Goal: Task Accomplishment & Management: Complete application form

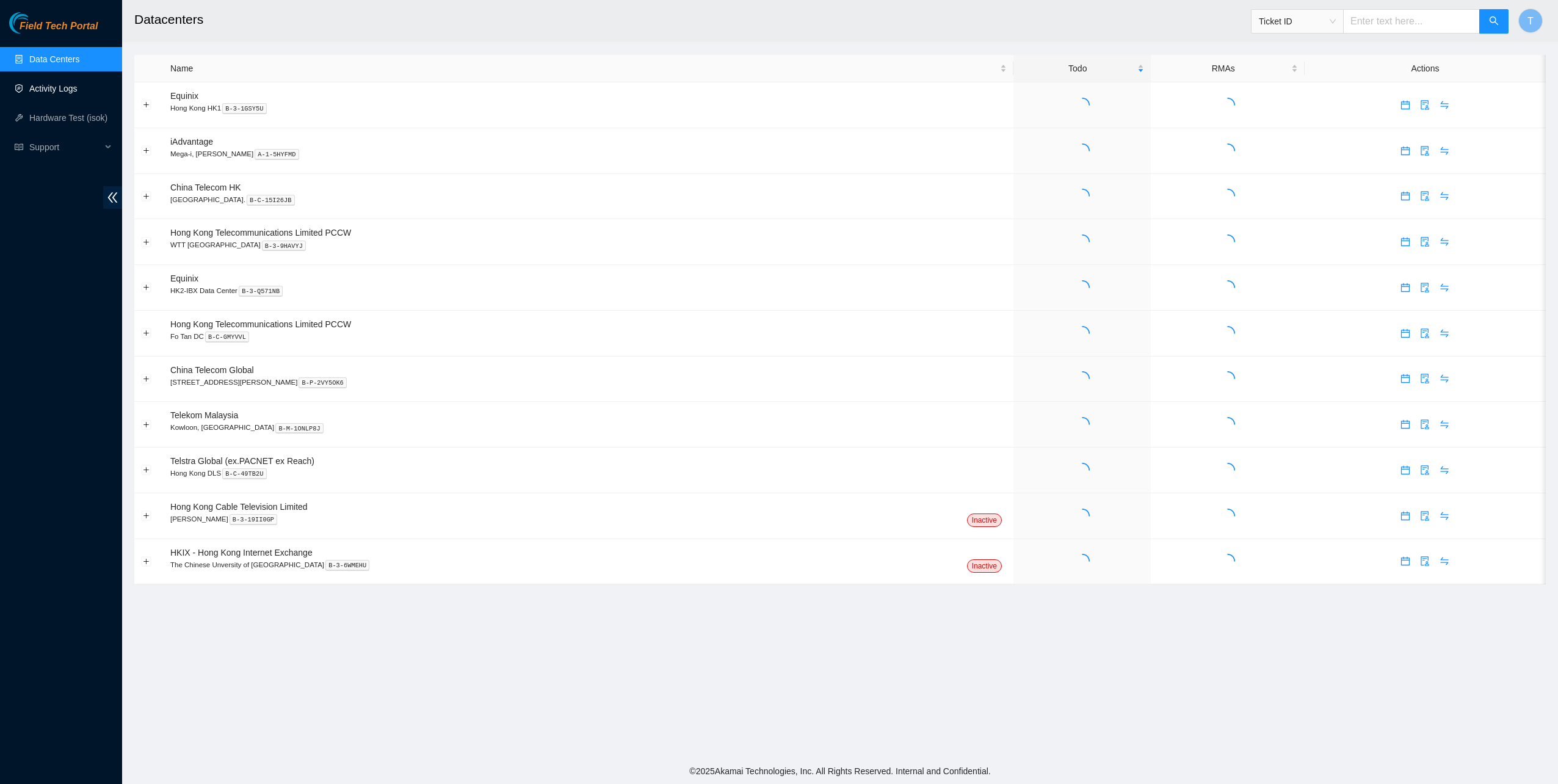
click at [65, 84] on link "Activity Logs" at bounding box center [53, 89] width 48 height 10
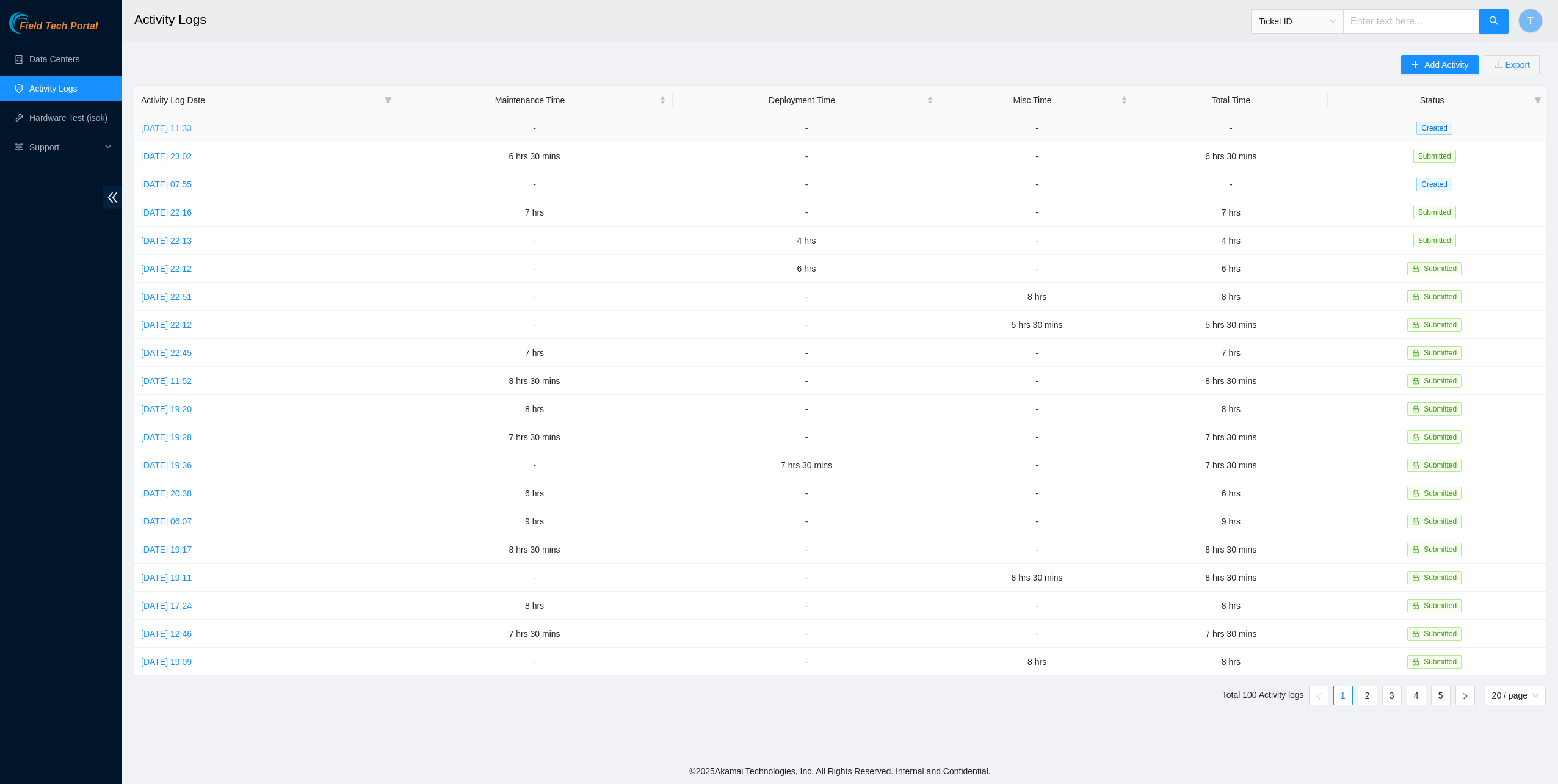
click at [190, 127] on link "[DATE] 11:33" at bounding box center [166, 128] width 51 height 10
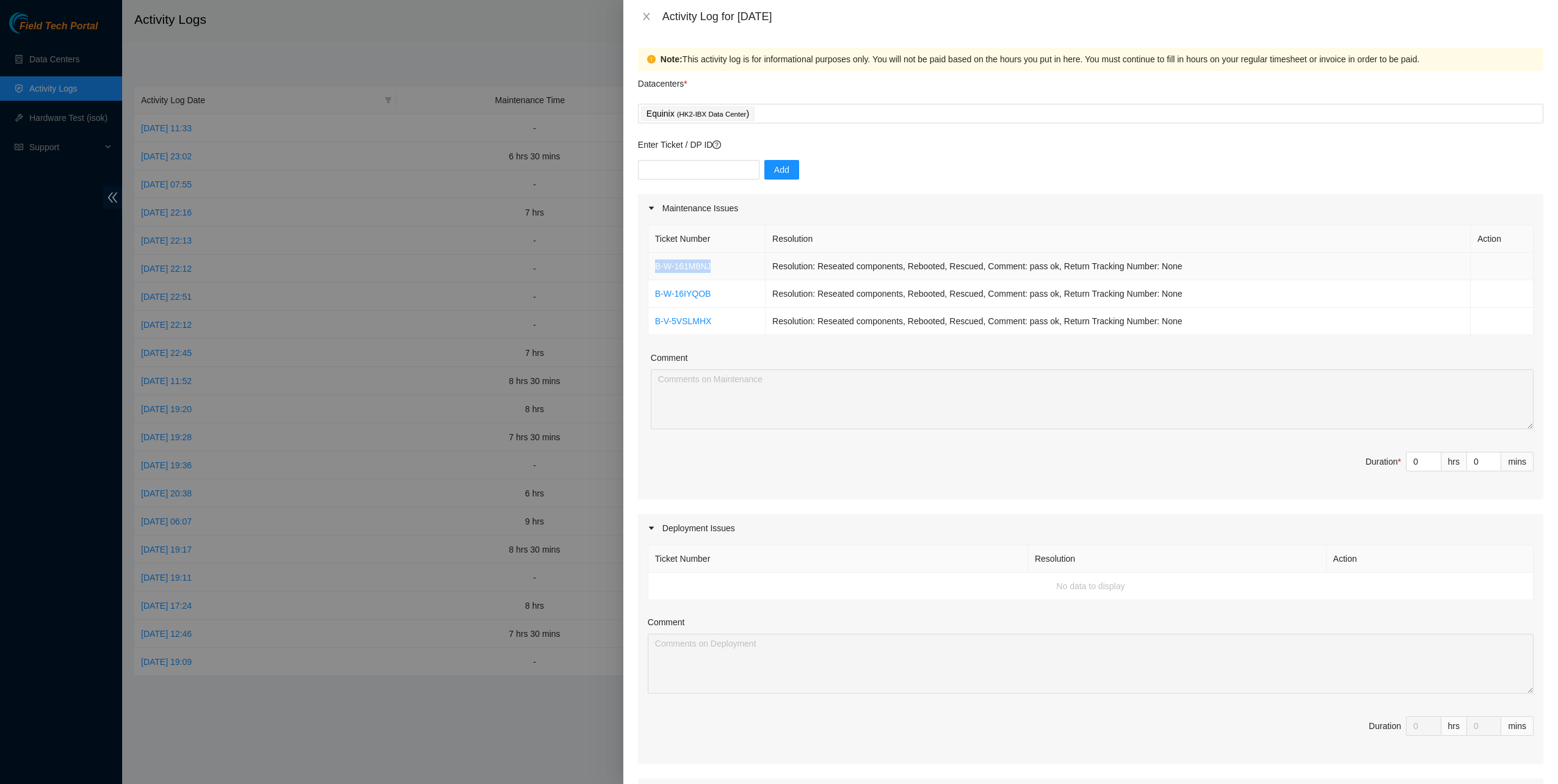
drag, startPoint x: 678, startPoint y: 268, endPoint x: 656, endPoint y: 265, distance: 22.2
click at [650, 266] on td "B-W-161M8NJ" at bounding box center [707, 266] width 118 height 27
copy link "B-W-161M8NJ"
drag, startPoint x: 720, startPoint y: 319, endPoint x: 654, endPoint y: 321, distance: 66.0
click at [654, 321] on td "B-V-5VSLMHX" at bounding box center [707, 321] width 118 height 27
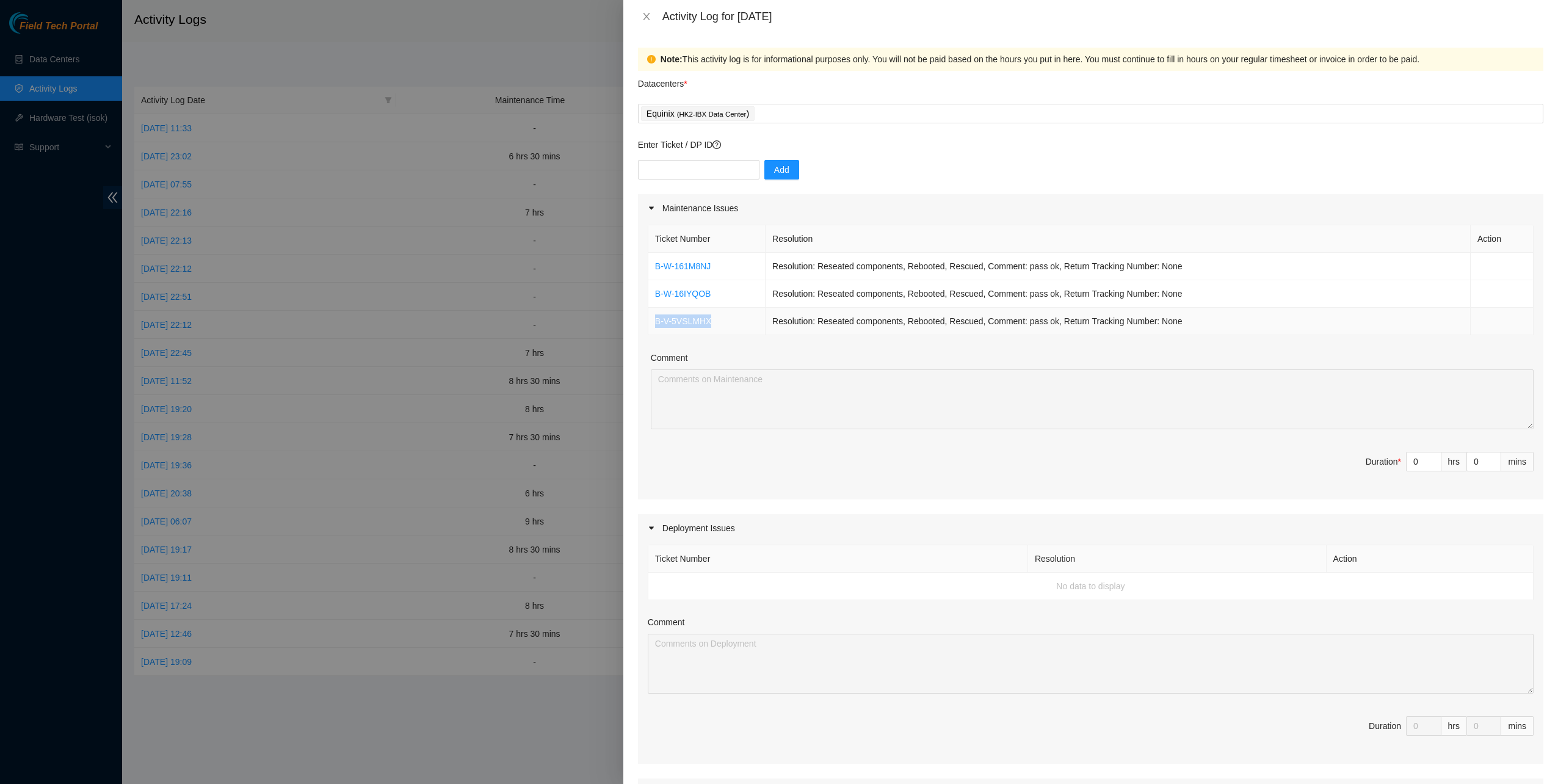
drag, startPoint x: 654, startPoint y: 321, endPoint x: 663, endPoint y: 320, distance: 9.1
copy link "B-V-5VSLMHX"
click at [687, 152] on div "Enter Ticket / DP ID Add" at bounding box center [1090, 166] width 905 height 56
click at [683, 162] on input "text" at bounding box center [698, 170] width 122 height 20
paste input "B-V-5W6PTJK"
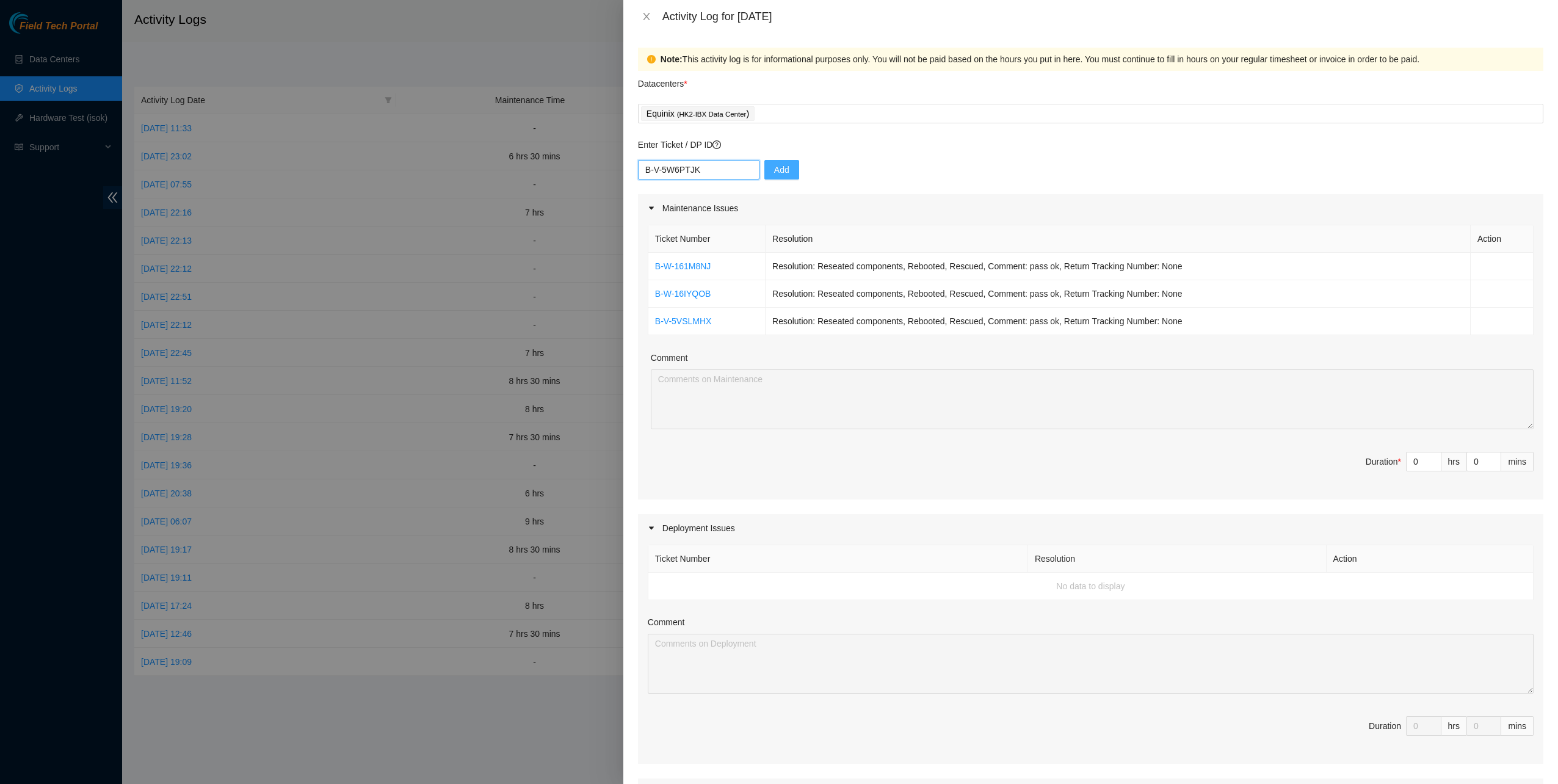
type input "B-V-5W6PTJK"
click at [770, 162] on button "Add" at bounding box center [782, 170] width 35 height 20
click at [1054, 320] on td "Resolution: Reseated components, Rebooted, Rescued, Comment: pass ok, Return Tr…" at bounding box center [1117, 321] width 705 height 27
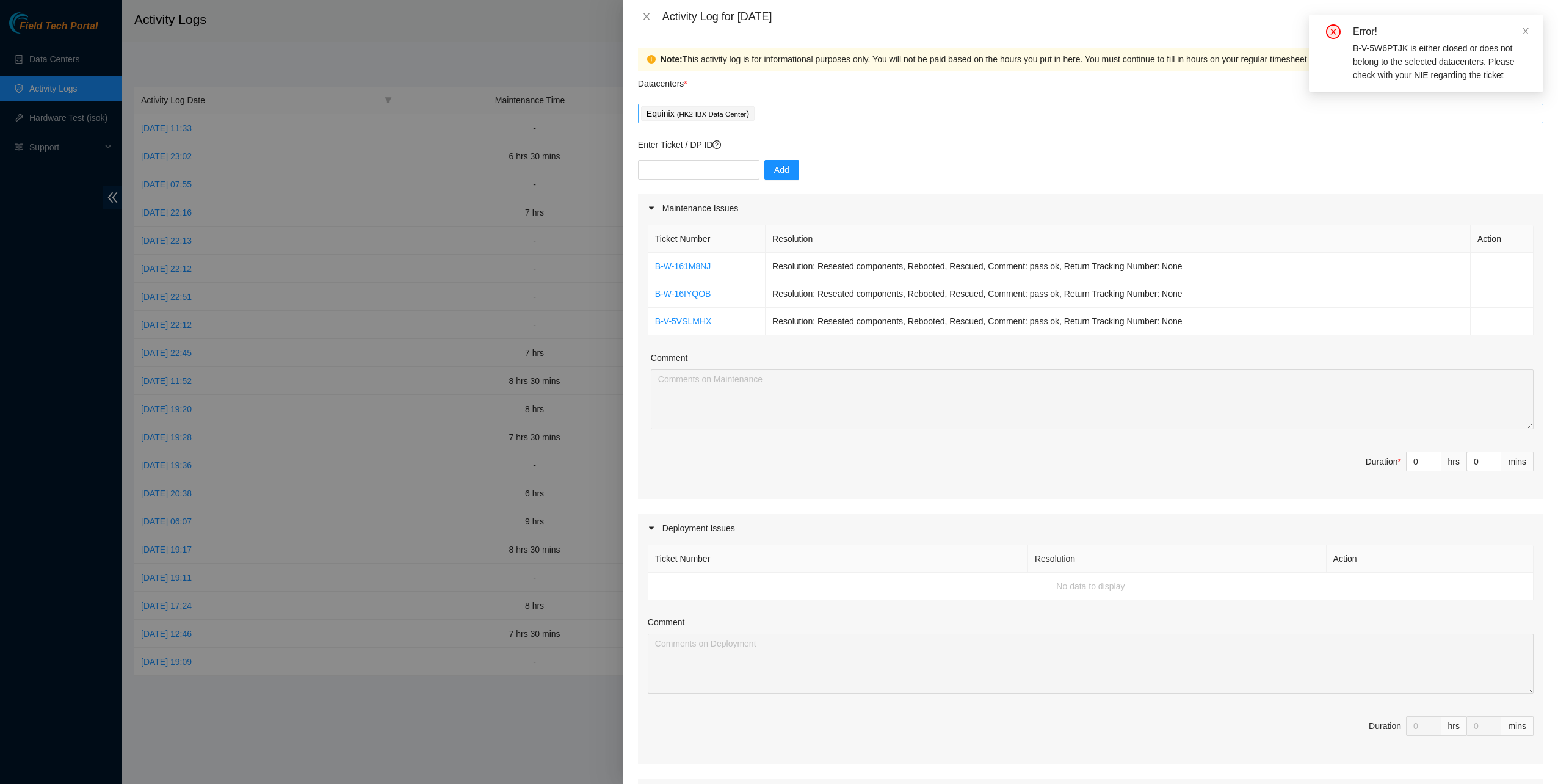
click at [858, 115] on div "Equinix ( HK2-IBX Data Center )" at bounding box center [1091, 113] width 900 height 17
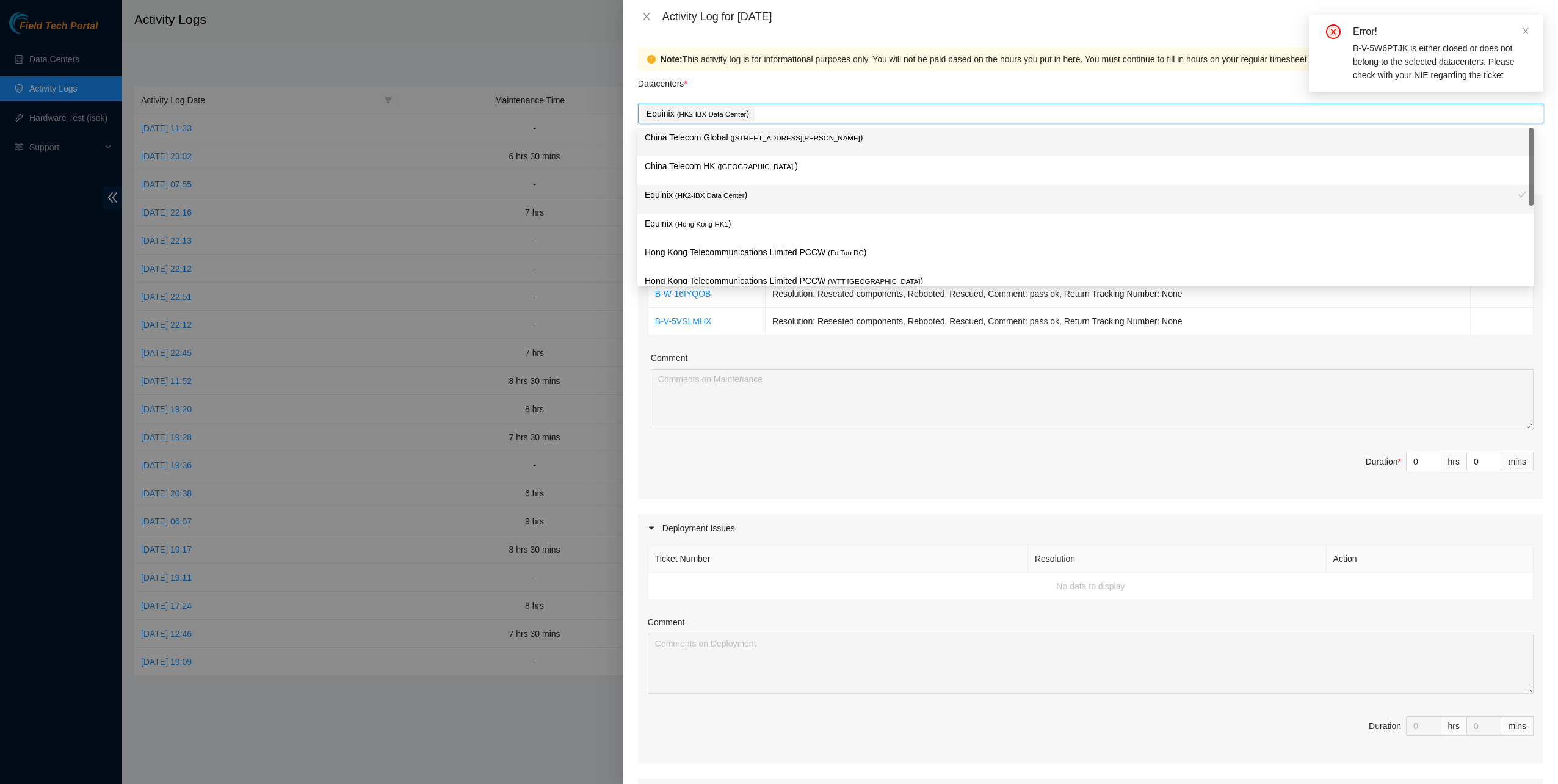
click at [796, 144] on p "China Telecom Global ( [STREET_ADDRESS][PERSON_NAME] )" at bounding box center [1085, 137] width 882 height 14
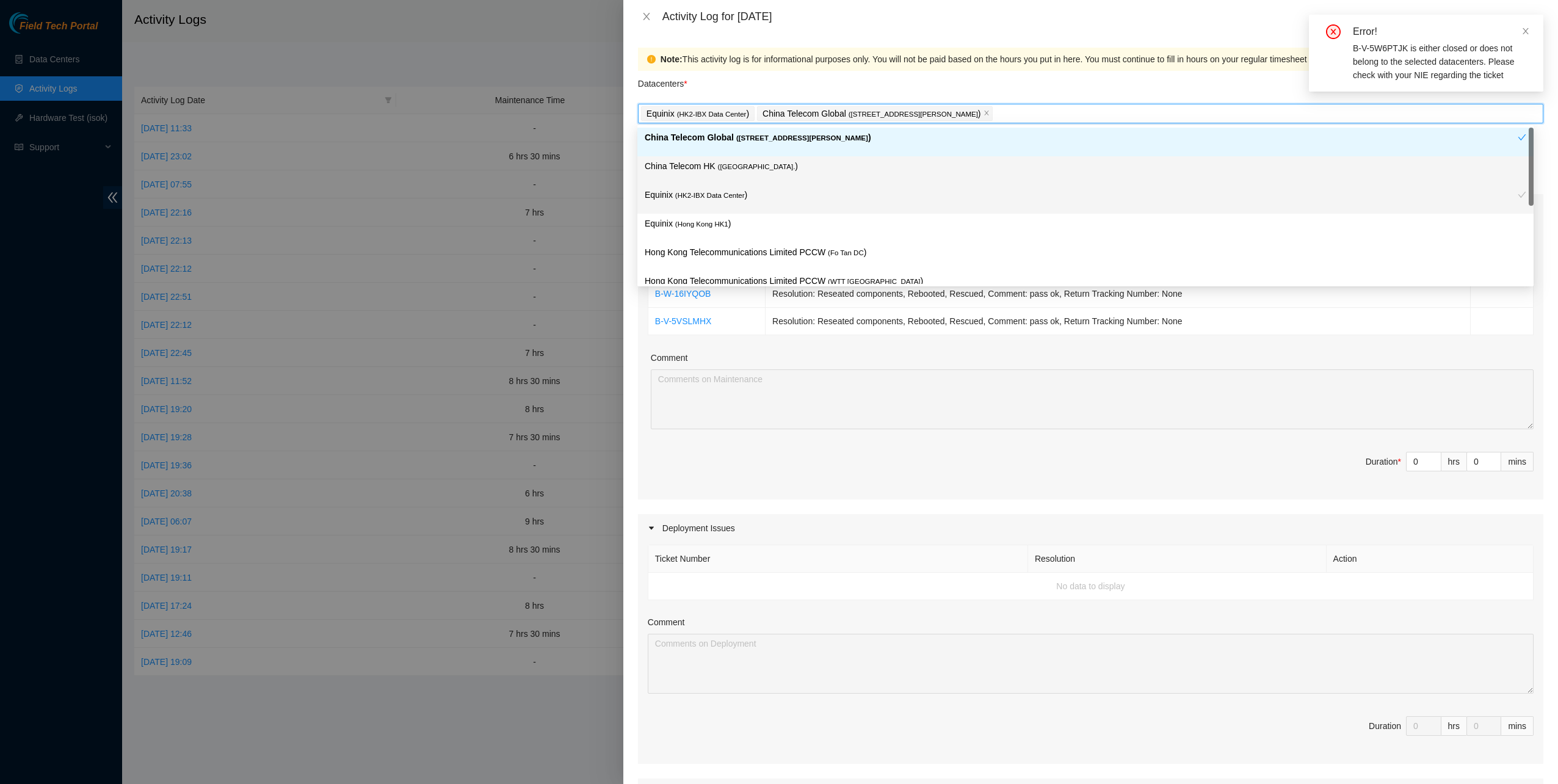
click at [777, 160] on p "China Telecom HK ( [GEOGRAPHIC_DATA] )" at bounding box center [1085, 166] width 882 height 14
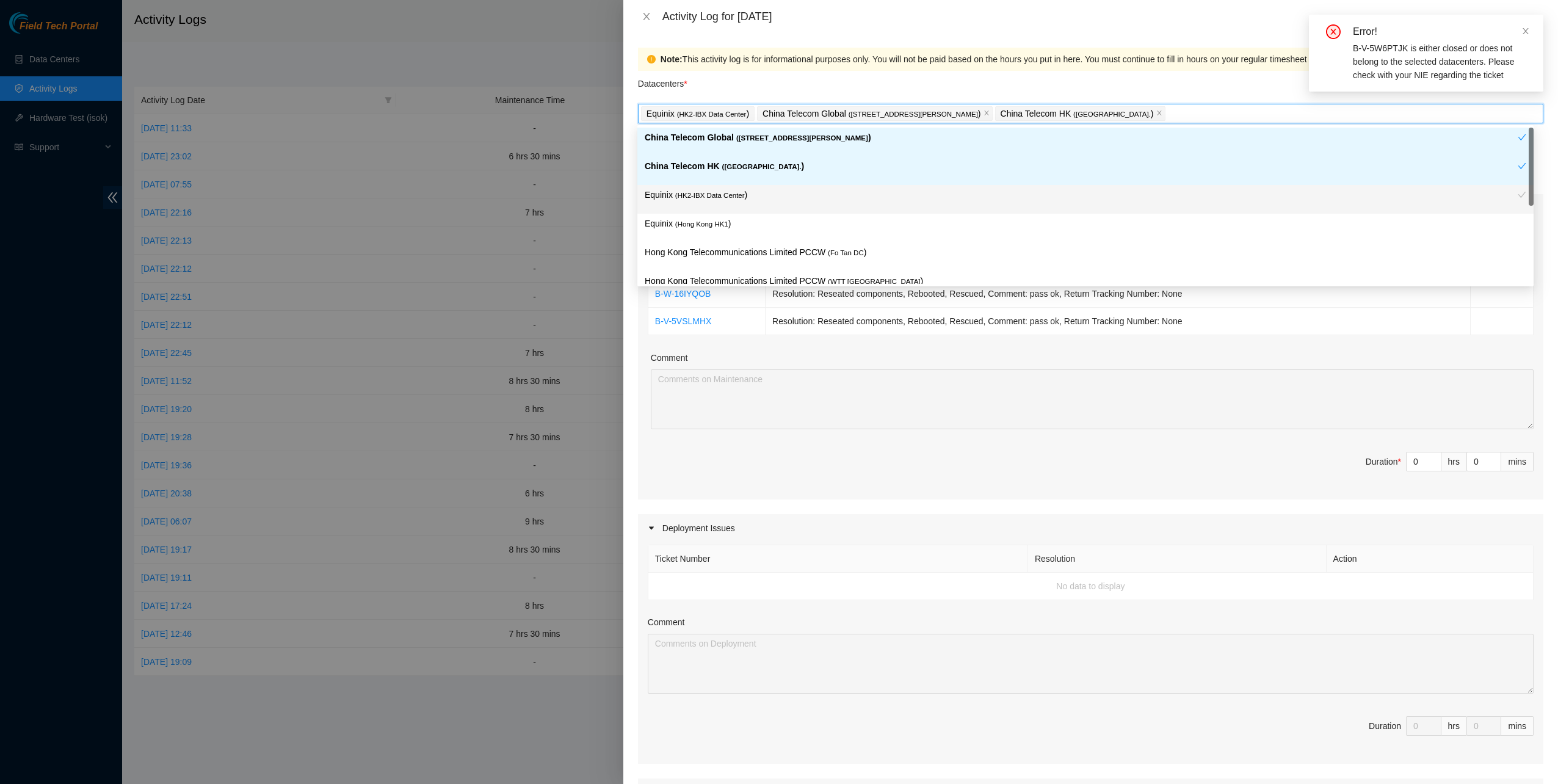
click at [770, 187] on div "Equinix ( HK2-IBX Data Center )" at bounding box center [1086, 199] width 896 height 29
drag, startPoint x: 763, startPoint y: 213, endPoint x: 761, endPoint y: 237, distance: 24.1
click at [763, 214] on div "Equinix ( [GEOGRAPHIC_DATA] HK1 )" at bounding box center [1086, 228] width 896 height 29
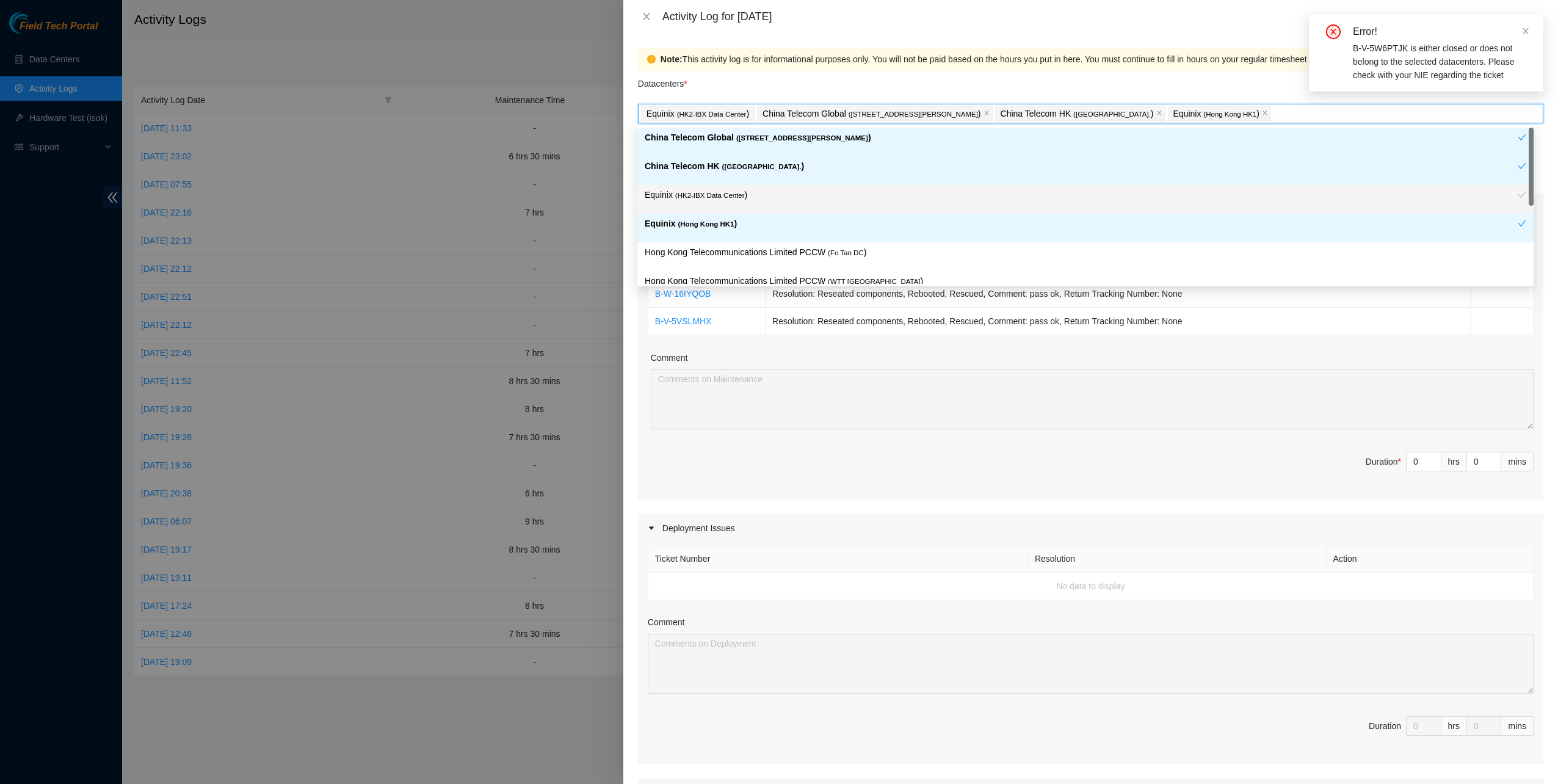
click at [760, 243] on div "Hong Kong Telecommunications Limited PCCW ( Fo Tan DC )" at bounding box center [1086, 257] width 896 height 29
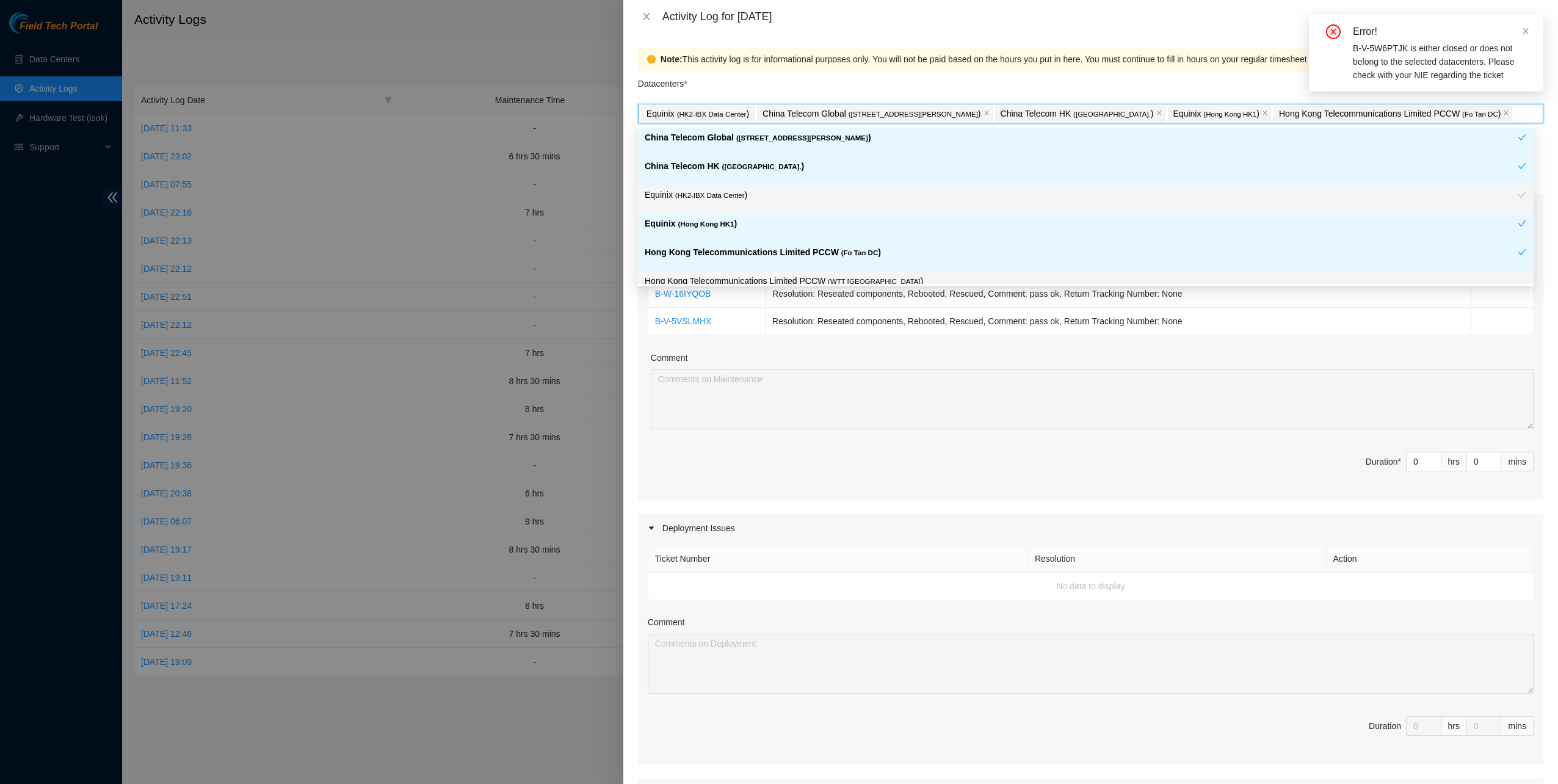
click at [1153, 344] on div "Ticket Number Resolution Action B-W-161M8NJ Resolution: Reseated components, Re…" at bounding box center [1090, 360] width 905 height 277
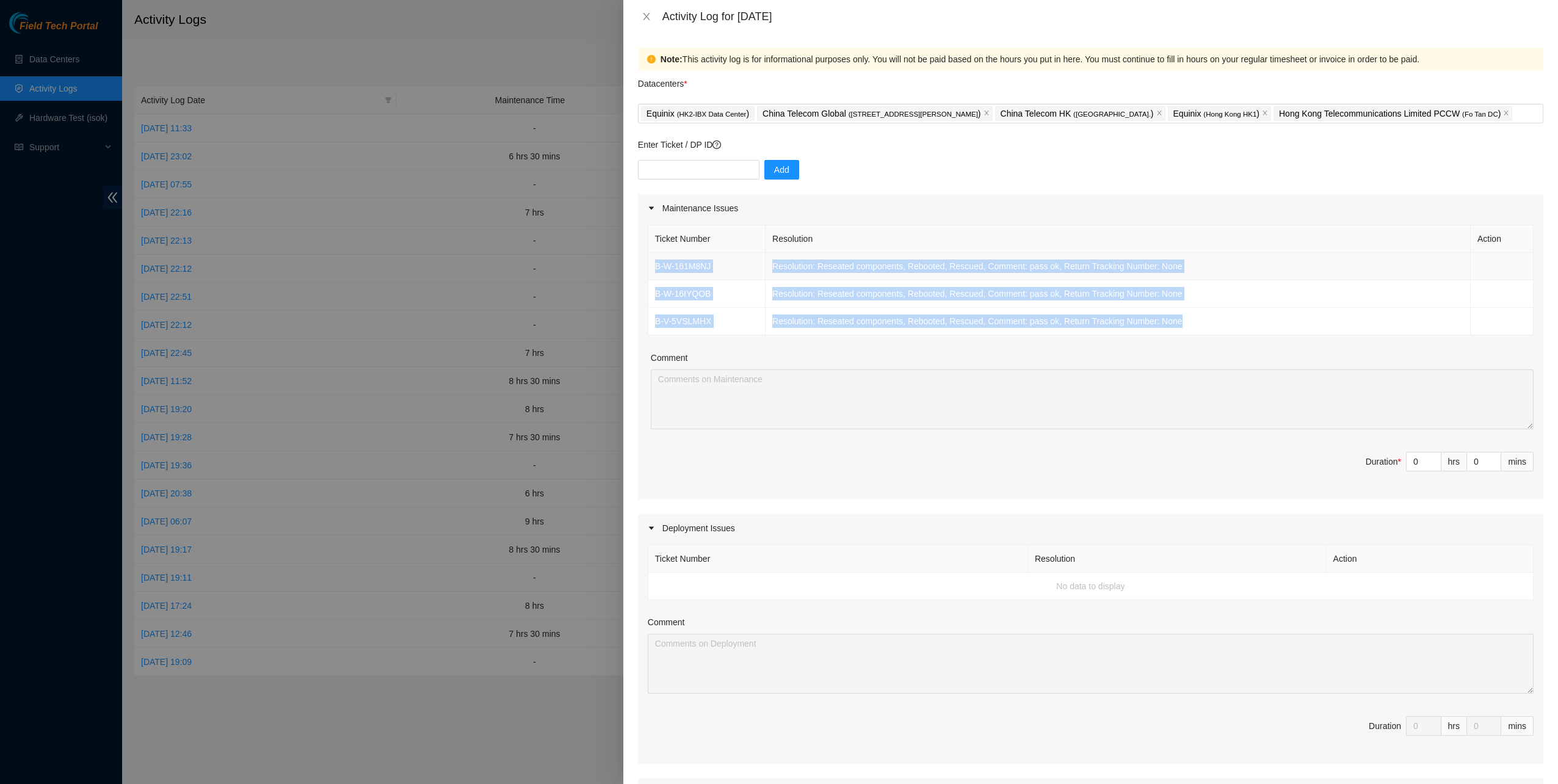
drag, startPoint x: 1191, startPoint y: 321, endPoint x: 652, endPoint y: 267, distance: 541.7
click at [652, 267] on tbody "B-W-161M8NJ Resolution: Reseated components, Rebooted, Rescued, Comment: pass o…" at bounding box center [1091, 294] width 885 height 83
copy tbody "B-W-161M8NJ Resolution: Reseated components, Rebooted, Rescued, Comment: pass o…"
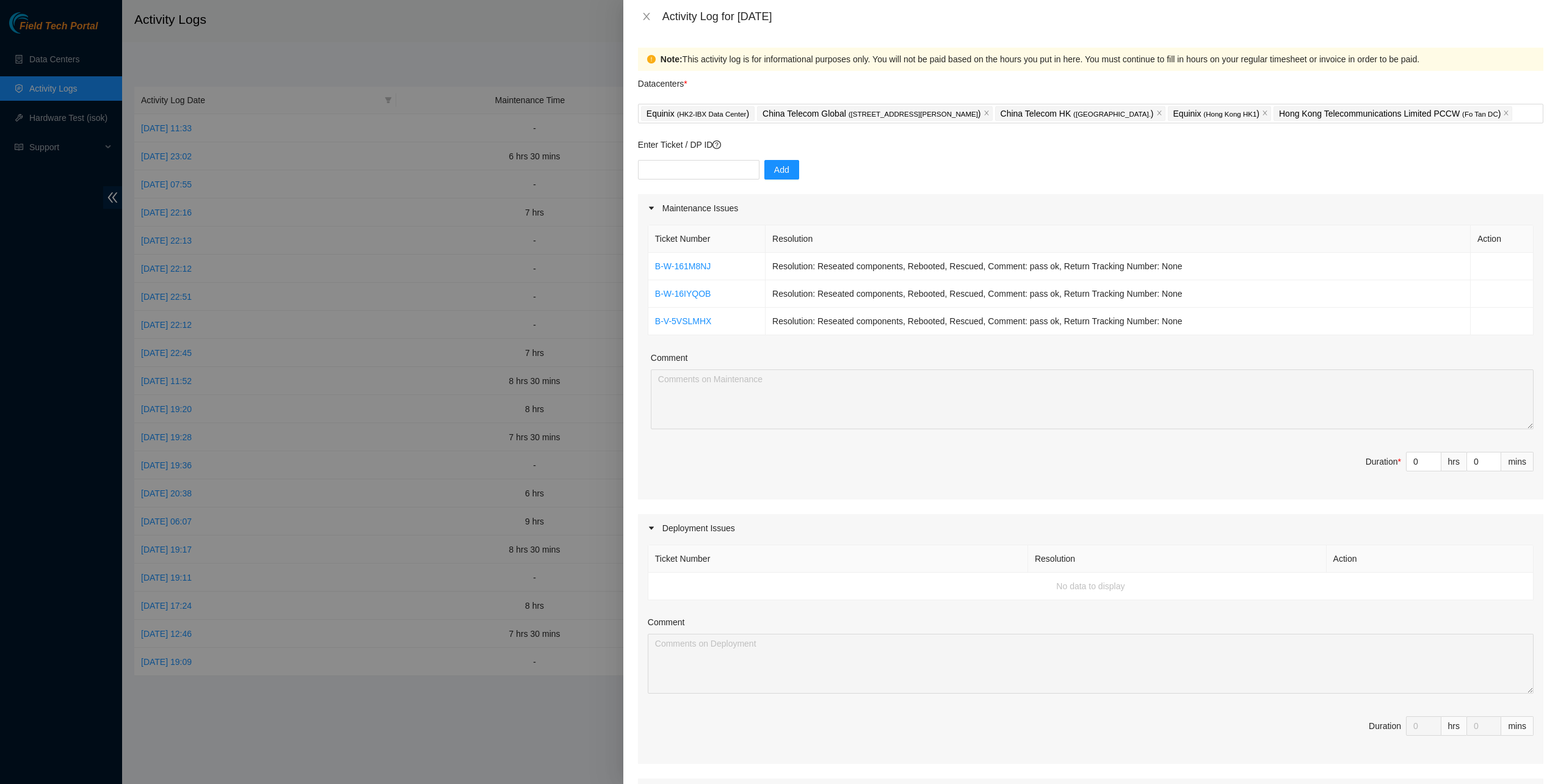
drag, startPoint x: 1410, startPoint y: 459, endPoint x: 1388, endPoint y: 454, distance: 22.6
click at [1390, 454] on span "Duration * 0 hrs 0 mins" at bounding box center [1091, 469] width 886 height 34
type input "7"
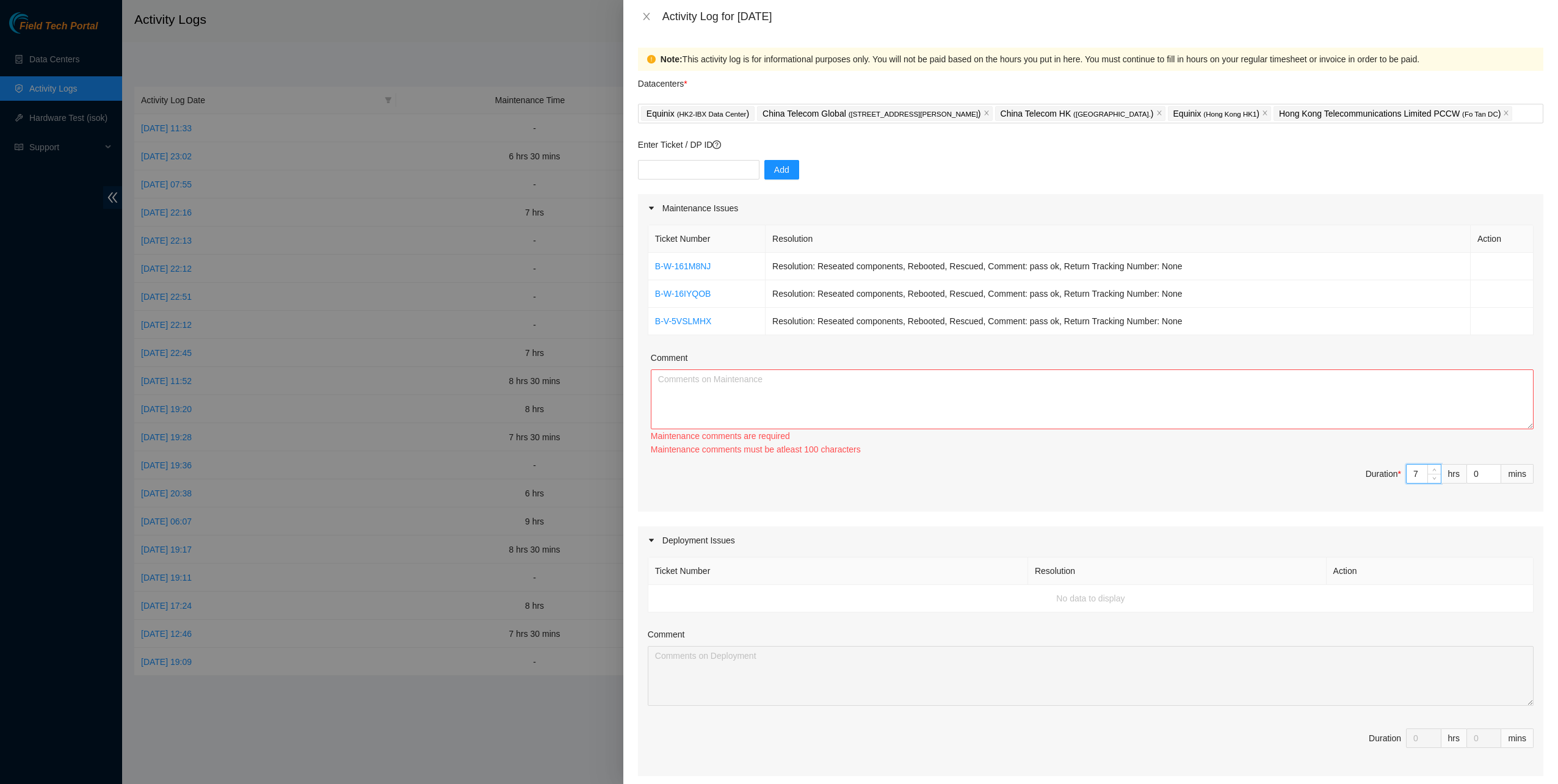
paste input "B-W-161M8NJ Resolution: Reseated components, Rebooted, Rescued, Comment: pass o…"
type input "7"
click at [1004, 420] on textarea "Comment" at bounding box center [1093, 399] width 883 height 60
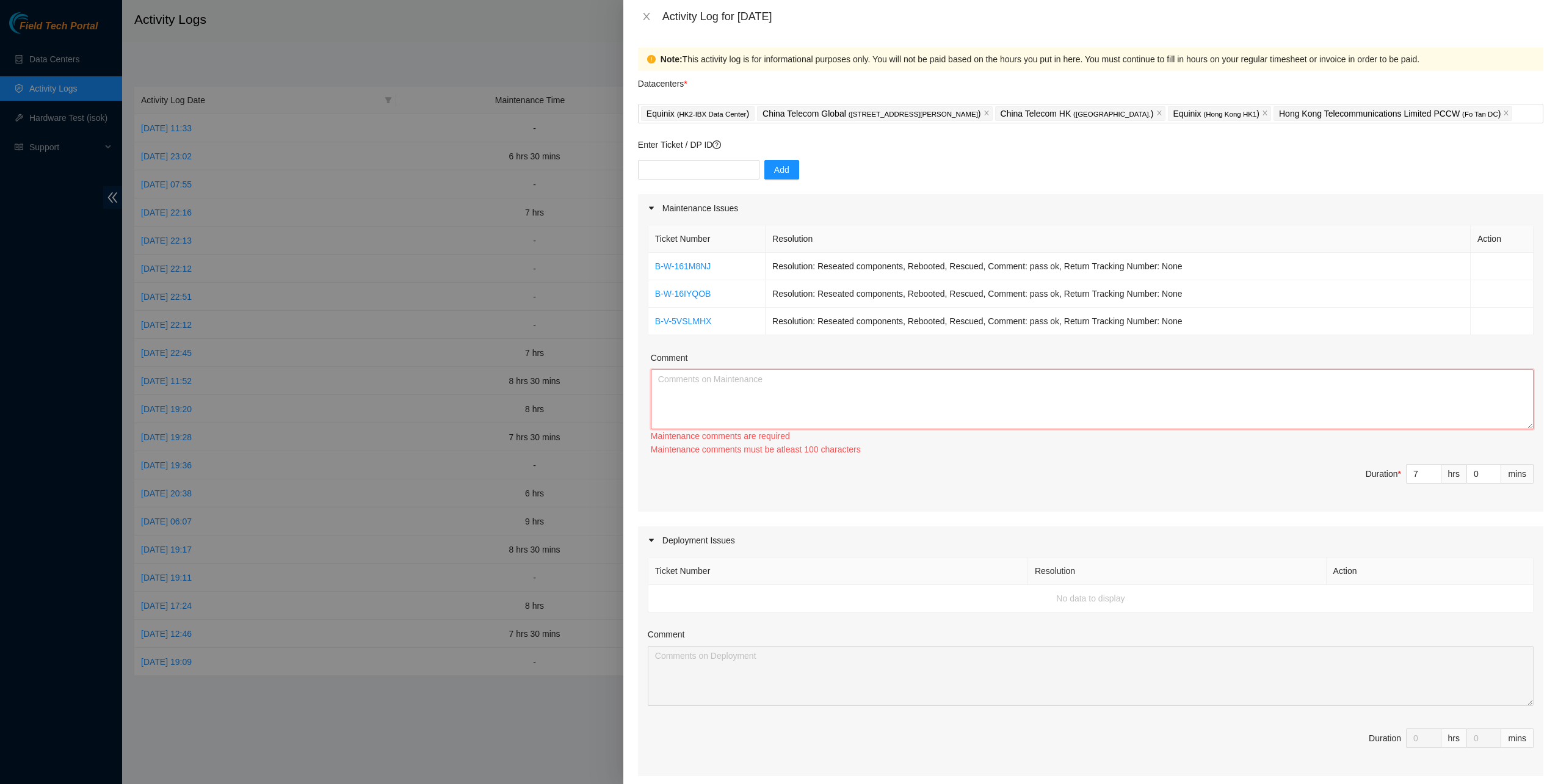
paste textarea "B-W-161M8NJ Resolution: Reseated components, Rebooted, Rescued, Comment: pass o…"
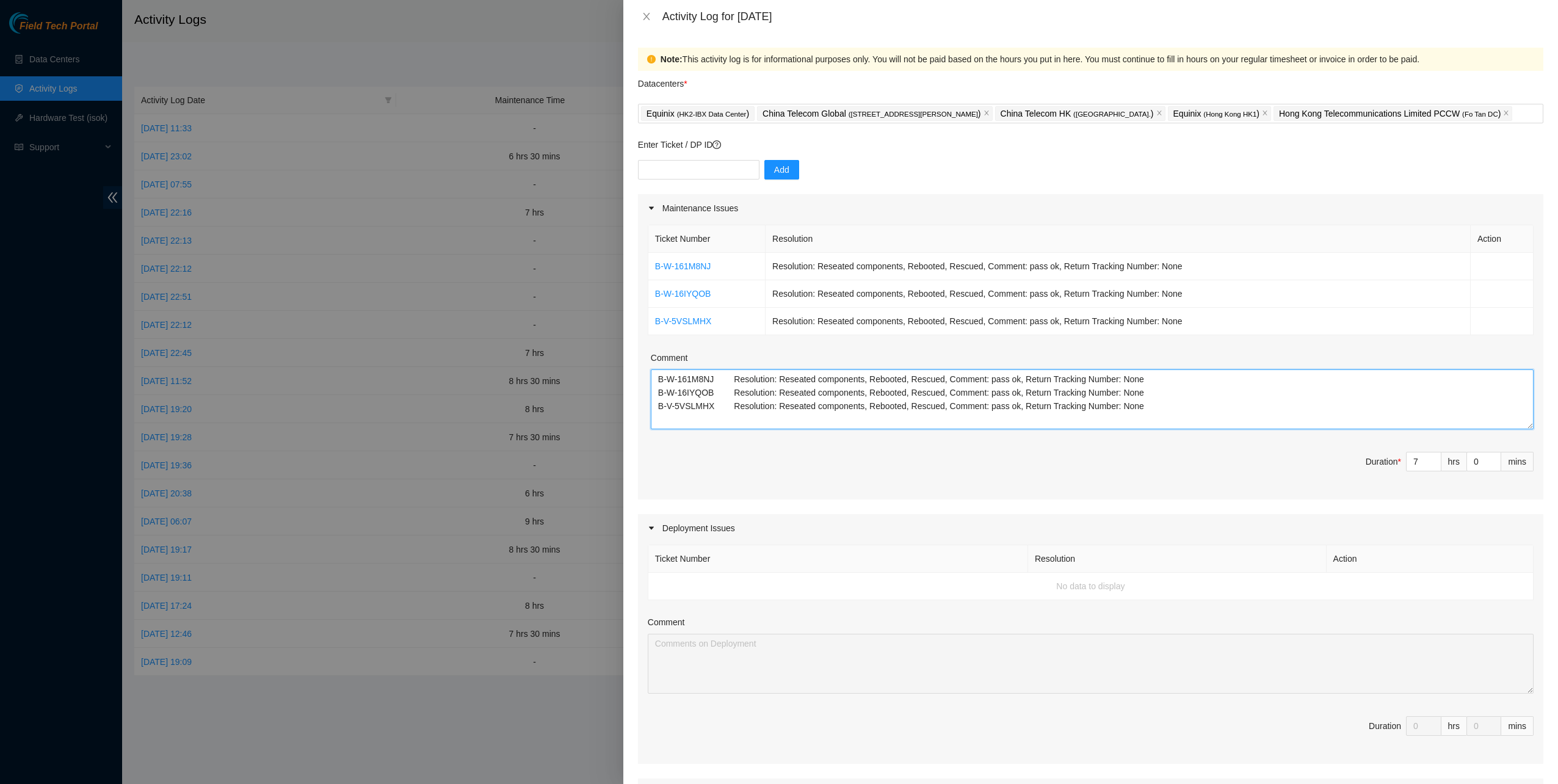
paste textarea "B-V-5VKIHDR Resolution: Reseated components, Rebooted, Rescued, Replaced disk, …"
type textarea "B-W-161M8NJ Resolution: Reseated components, Rebooted, Rescued, Comment: pass o…"
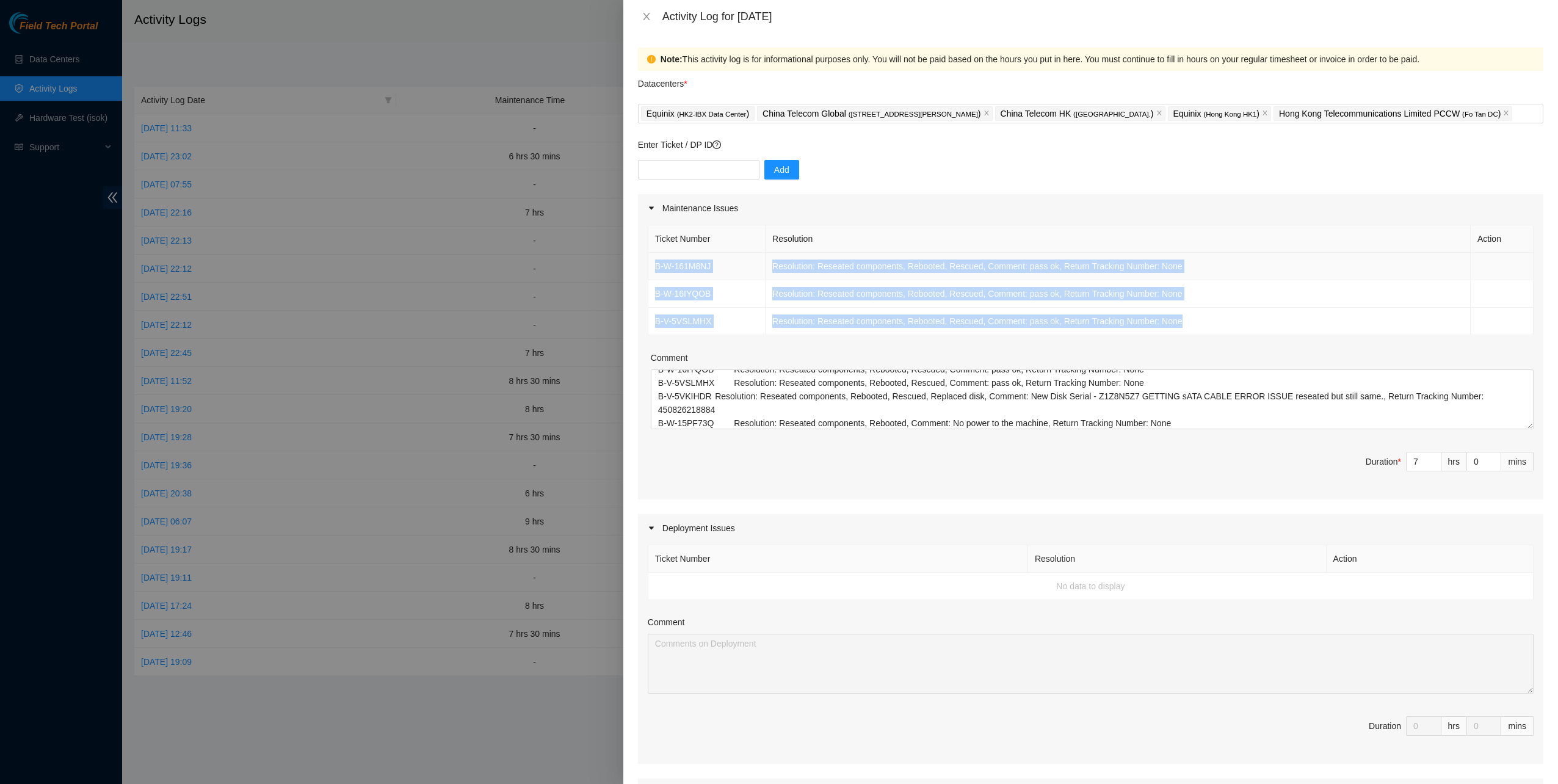
drag, startPoint x: 1006, startPoint y: 312, endPoint x: 652, endPoint y: 268, distance: 356.7
click at [652, 268] on tbody "B-W-161M8NJ Resolution: Reseated components, Rebooted, Rescued, Comment: pass o…" at bounding box center [1091, 294] width 885 height 83
copy tbody "B-W-161M8NJ Resolution: Reseated components, Rebooted, Rescued, Comment: pass o…"
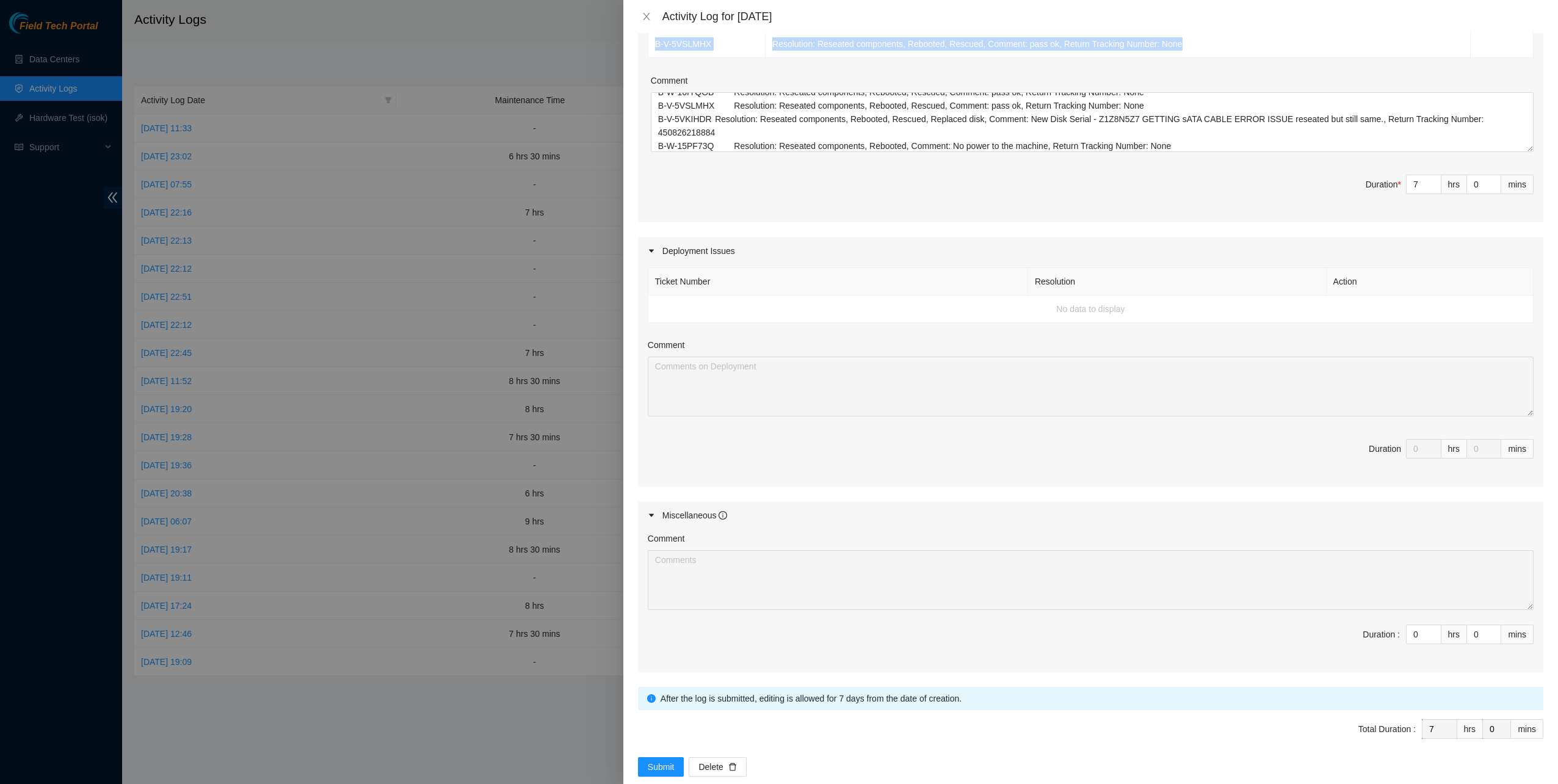
scroll to position [294, 0]
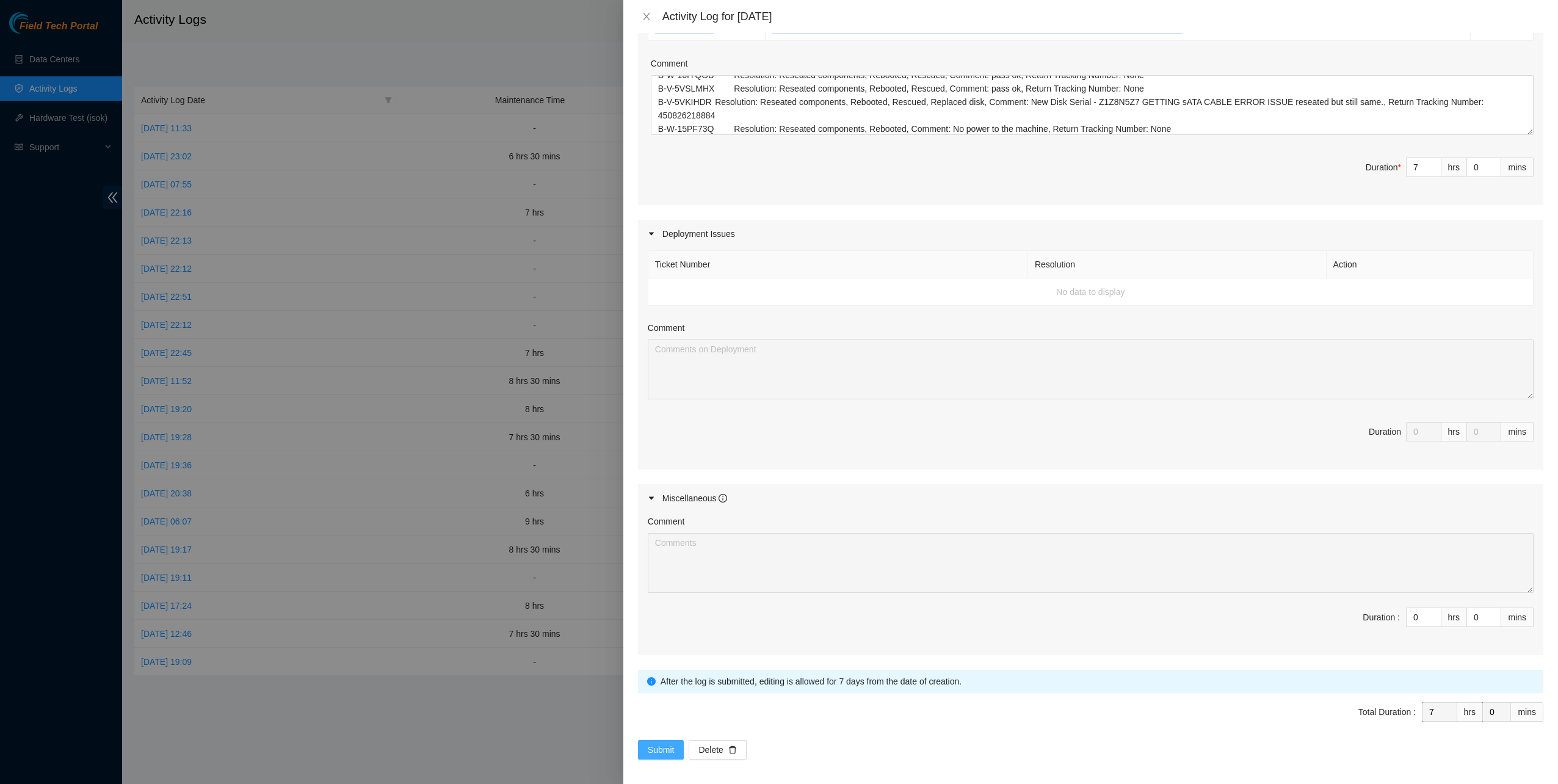
click at [649, 743] on span "Submit" at bounding box center [661, 749] width 27 height 13
